Goal: Obtain resource: Download file/media

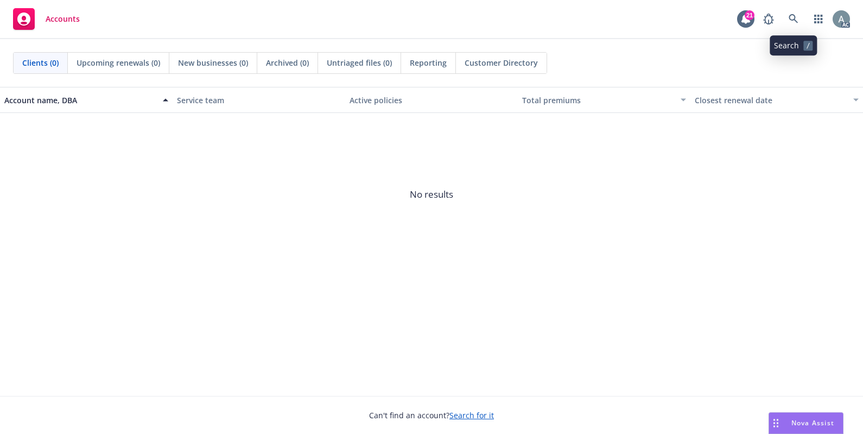
click at [795, 22] on icon at bounding box center [793, 19] width 10 height 10
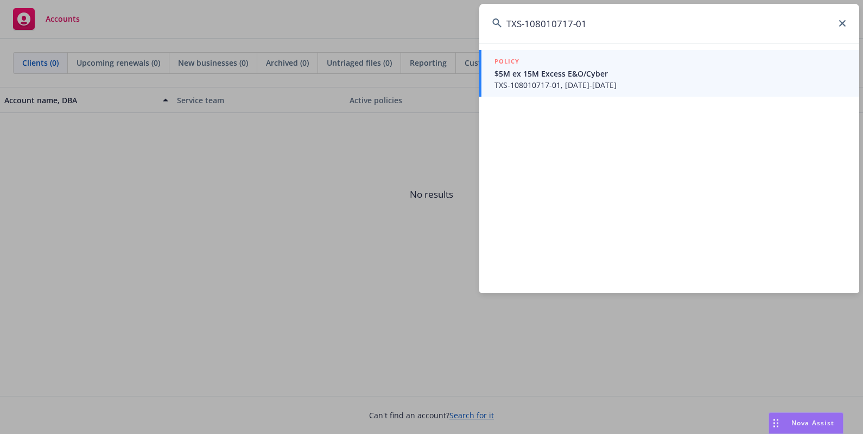
type input "TXS-108010717-01"
click at [569, 76] on span "$5M ex 15M Excess E&O/Cyber" at bounding box center [670, 73] width 352 height 11
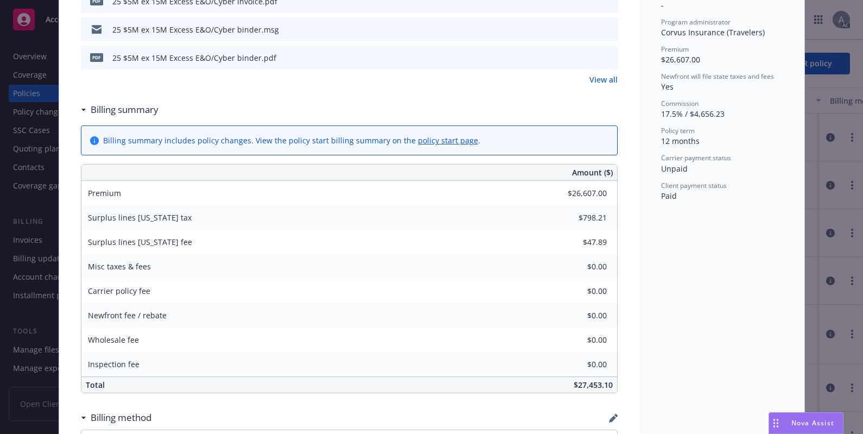
scroll to position [423, 0]
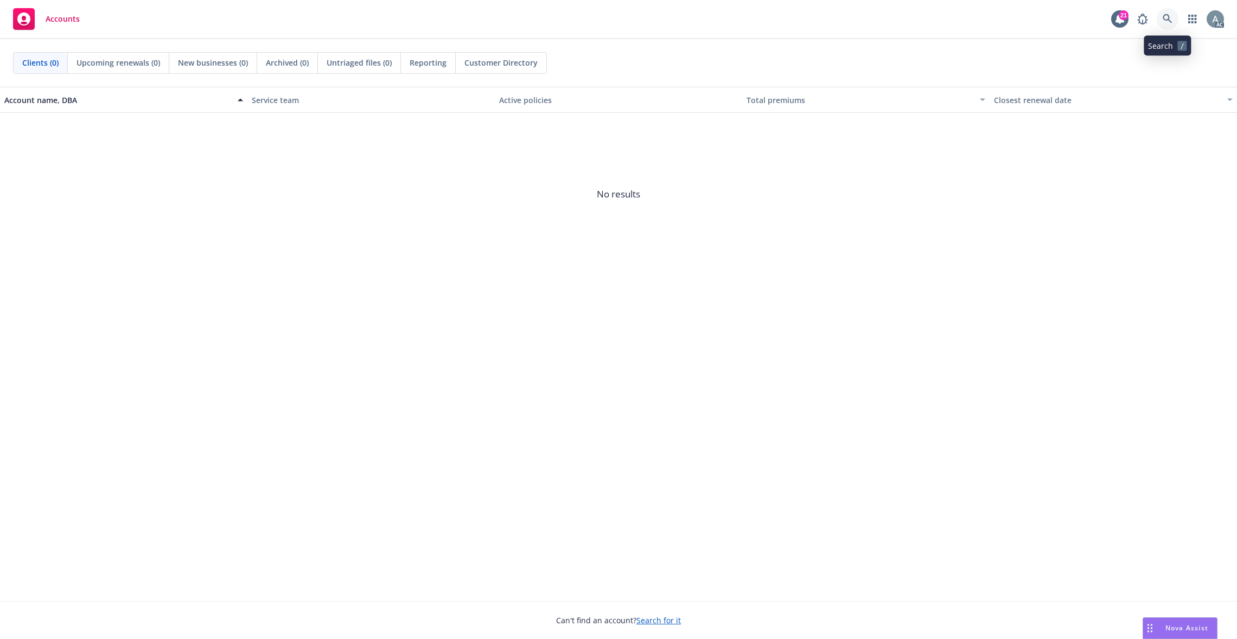
click at [1164, 22] on icon at bounding box center [1168, 19] width 10 height 10
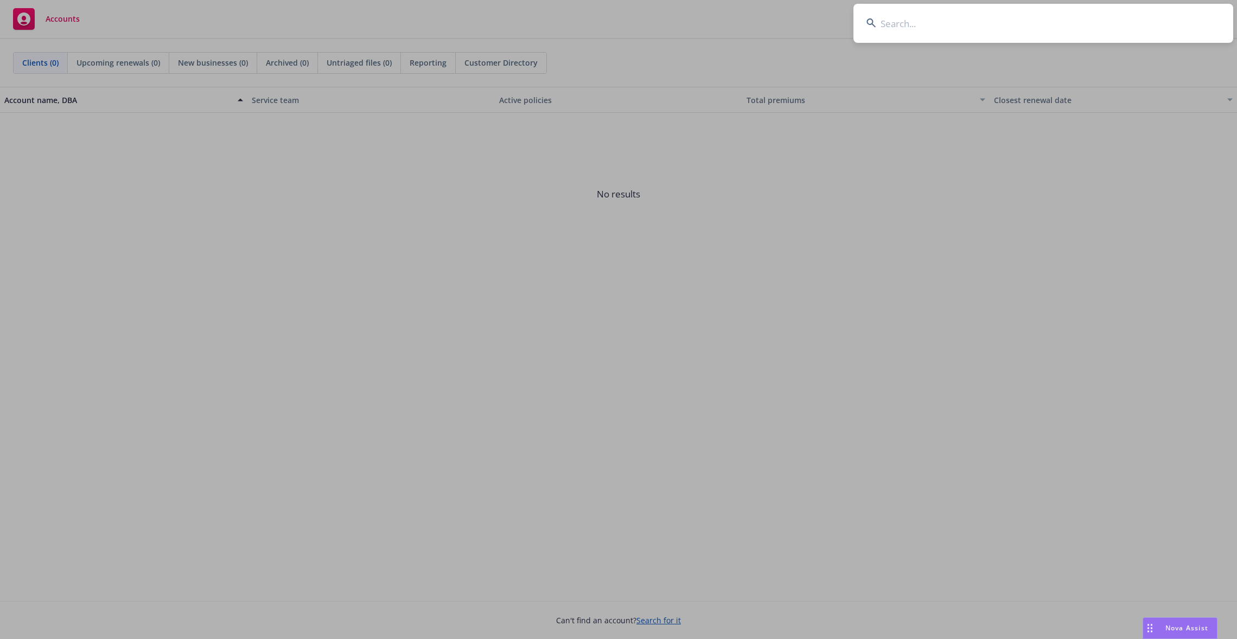
paste input "UC GLA 5561711"
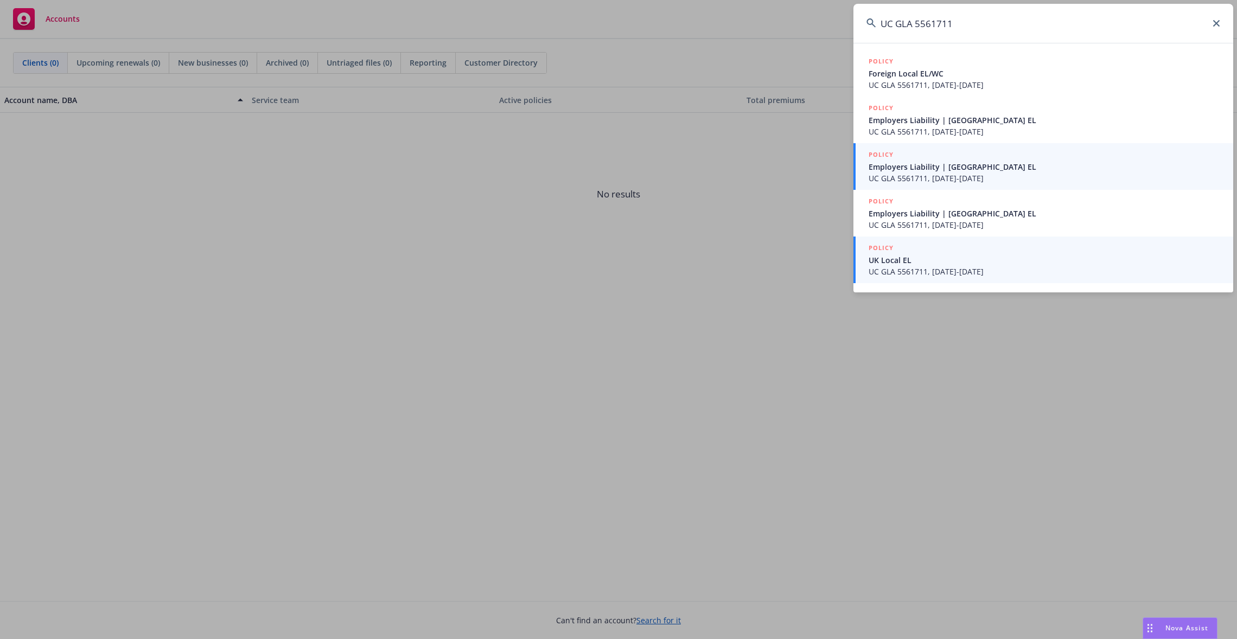
type input "UC GLA 5561711"
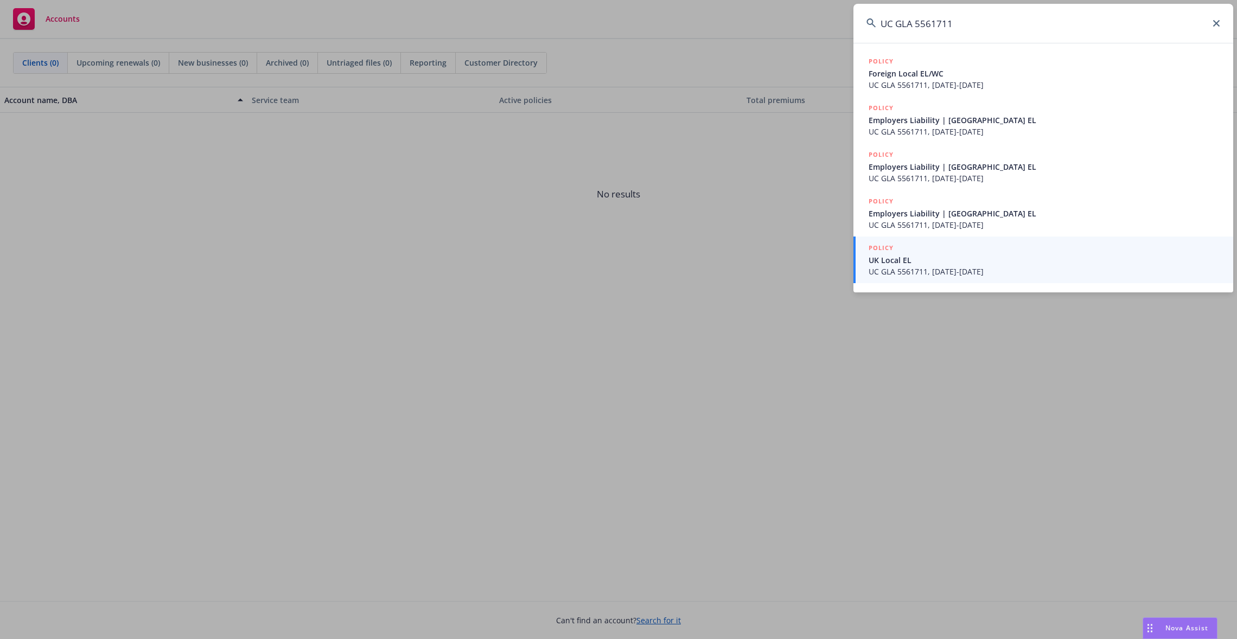
click at [1038, 266] on span "UC GLA 5561711, [DATE]-[DATE]" at bounding box center [1045, 271] width 352 height 11
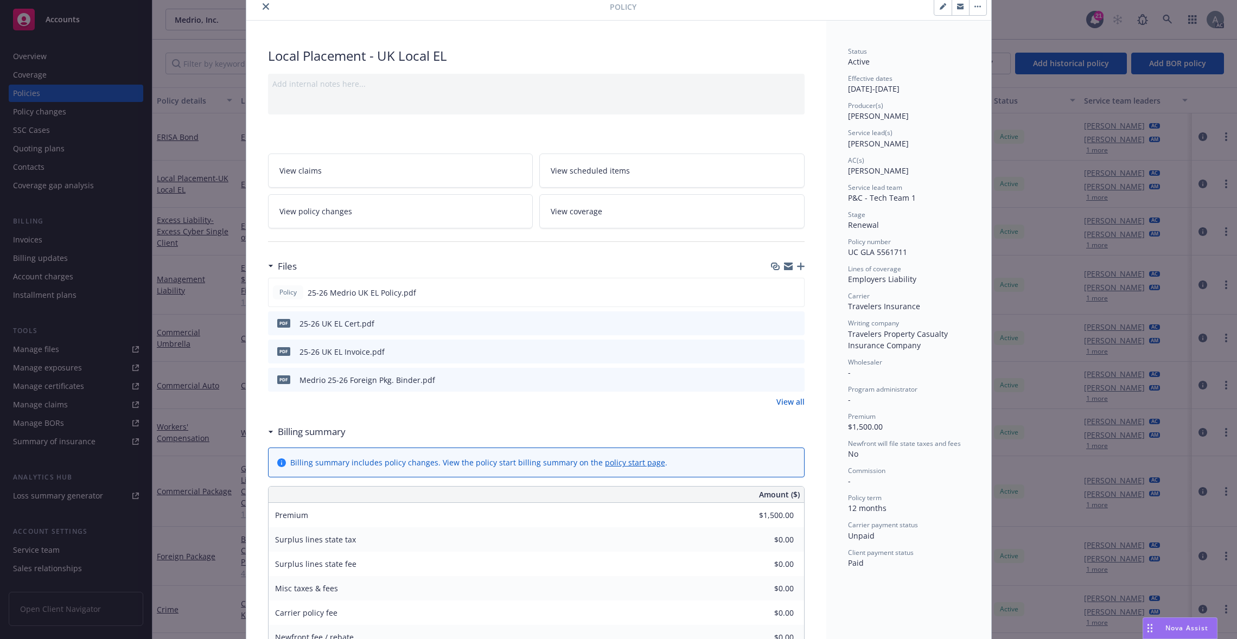
scroll to position [43, 0]
click at [792, 353] on icon "preview file" at bounding box center [795, 350] width 10 height 8
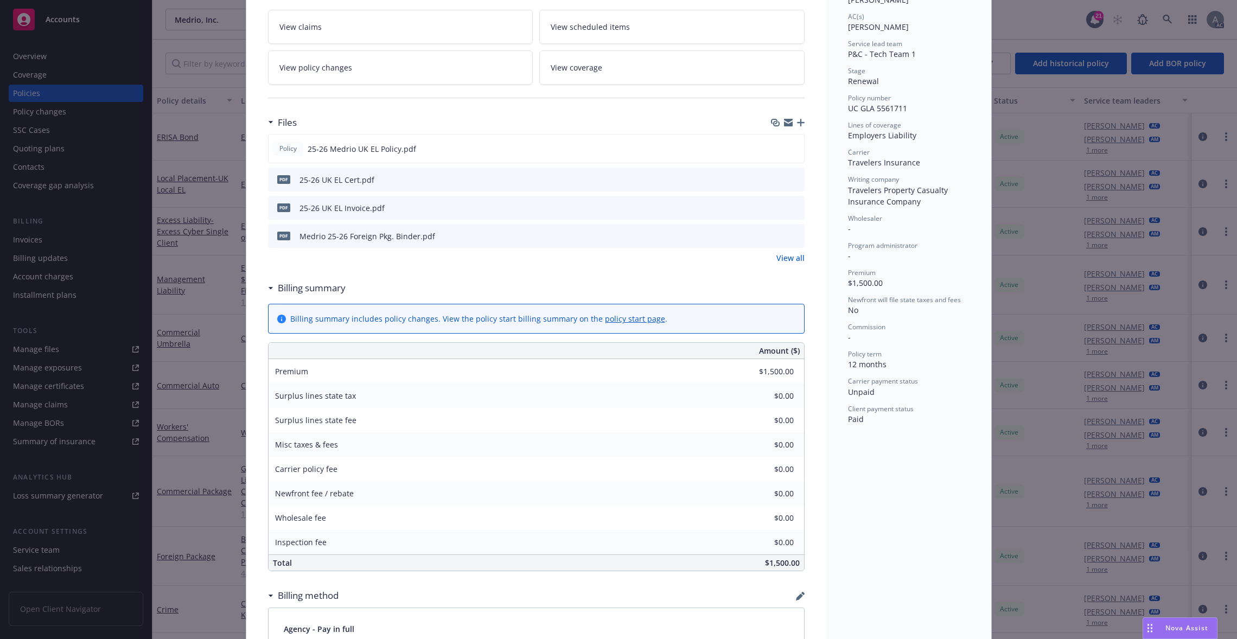
scroll to position [184, 0]
click at [792, 238] on icon "preview file" at bounding box center [795, 237] width 10 height 8
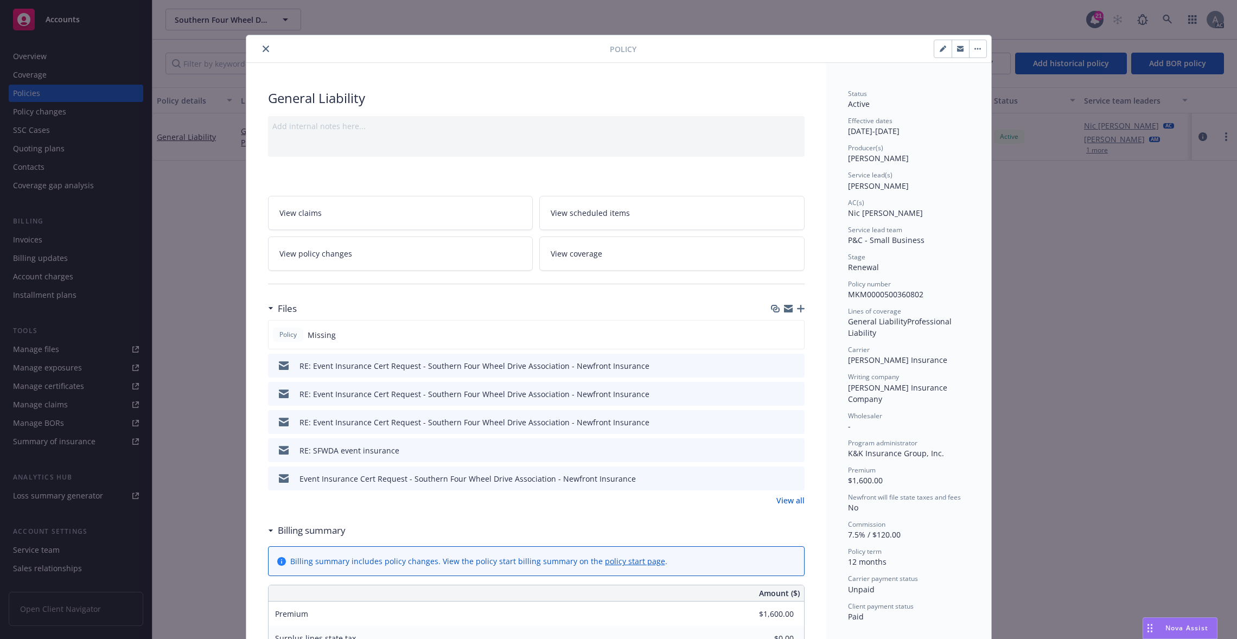
click at [790, 502] on link "View all" at bounding box center [790, 500] width 28 height 11
